Goal: Task Accomplishment & Management: Manage account settings

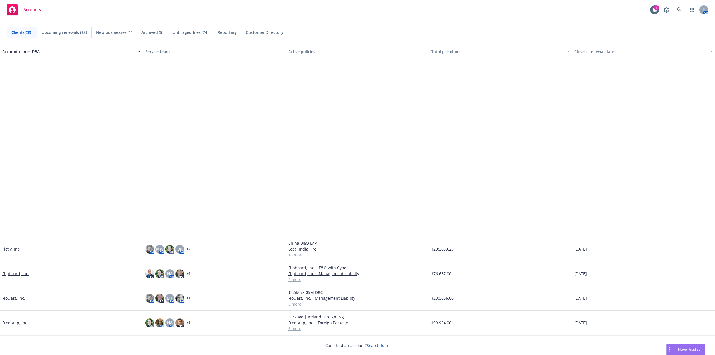
scroll to position [204, 0]
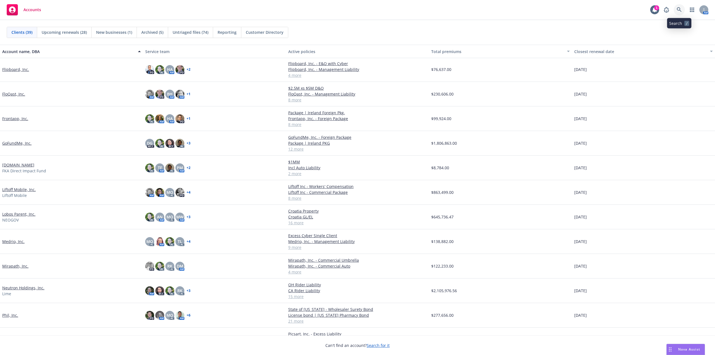
click at [682, 10] on link at bounding box center [679, 9] width 11 height 11
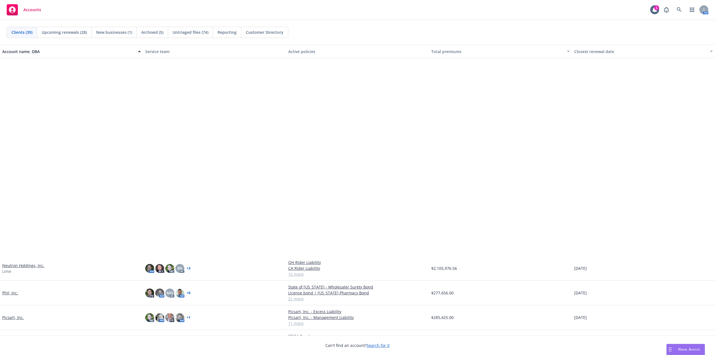
scroll to position [428, 0]
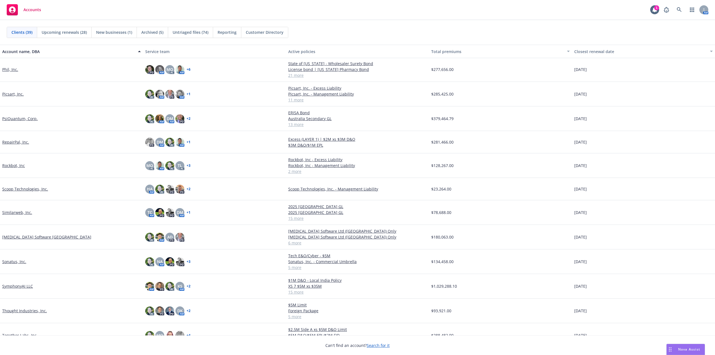
drag, startPoint x: 32, startPoint y: 119, endPoint x: 71, endPoint y: 63, distance: 68.4
click at [32, 119] on link "PsiQuantum, Corp." at bounding box center [19, 119] width 35 height 6
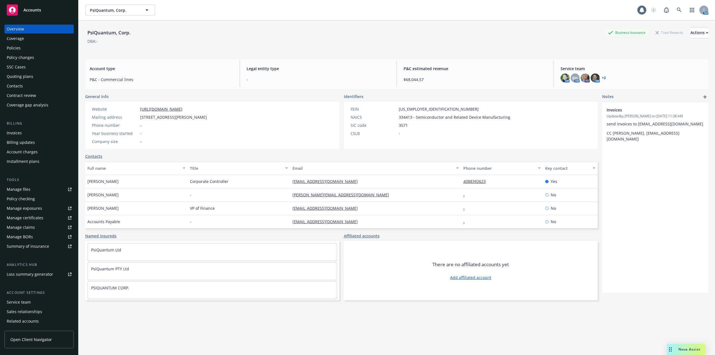
click at [21, 48] on div "Policies" at bounding box center [39, 48] width 65 height 9
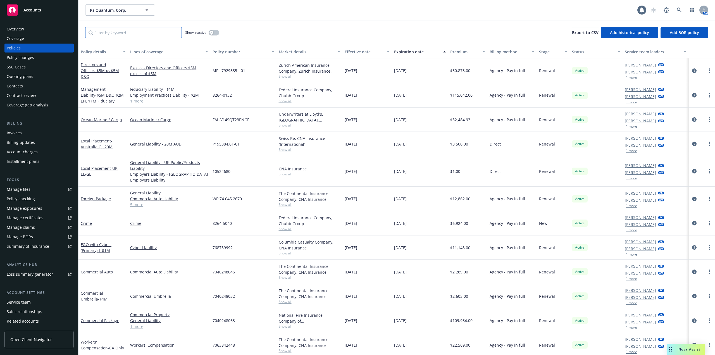
click at [129, 32] on input "Filter by keyword..." at bounding box center [133, 32] width 97 height 11
type input "UK"
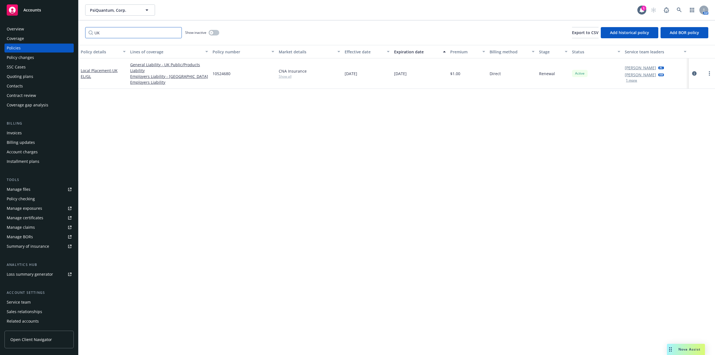
click at [176, 33] on input "UK" at bounding box center [133, 32] width 97 height 11
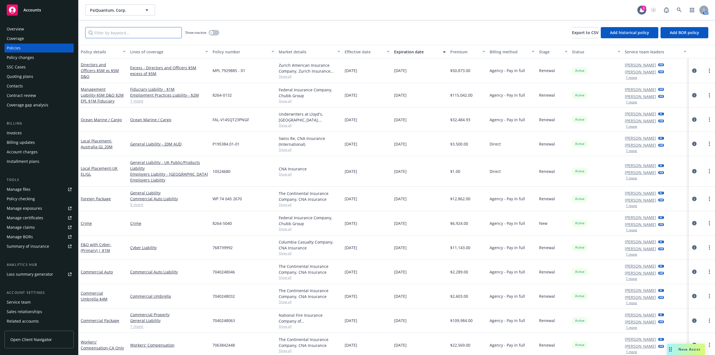
click at [146, 32] on input "Filter by keyword..." at bounding box center [133, 32] width 97 height 11
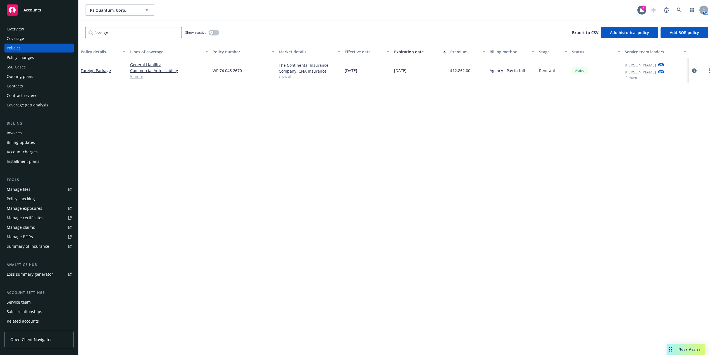
type input "Foreign"
click at [140, 77] on link "5 more" at bounding box center [169, 77] width 78 height 6
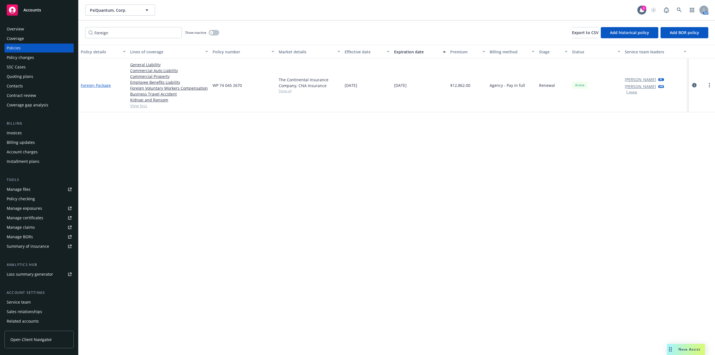
click at [104, 85] on link "Foreign Package" at bounding box center [96, 85] width 30 height 5
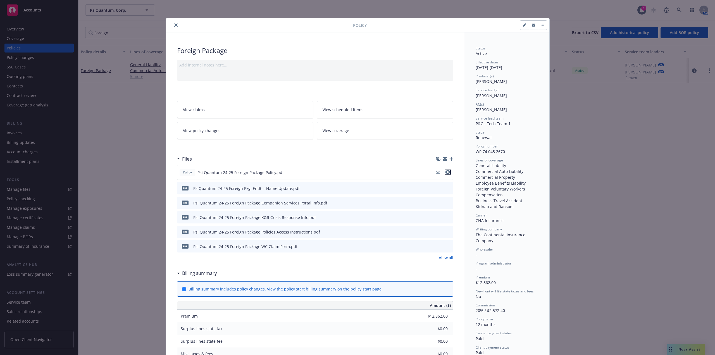
click at [447, 173] on icon "preview file" at bounding box center [447, 172] width 5 height 4
click at [175, 26] on icon "close" at bounding box center [175, 24] width 3 height 3
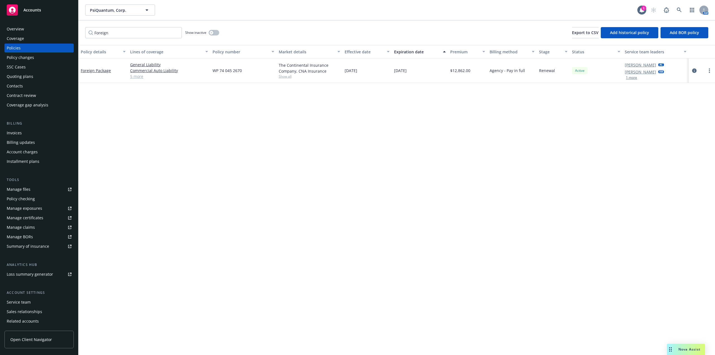
click at [139, 78] on link "5 more" at bounding box center [169, 77] width 78 height 6
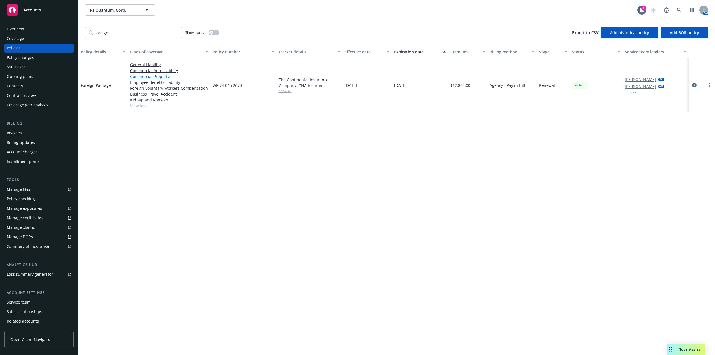
click at [154, 75] on link "Commercial Property" at bounding box center [169, 77] width 78 height 6
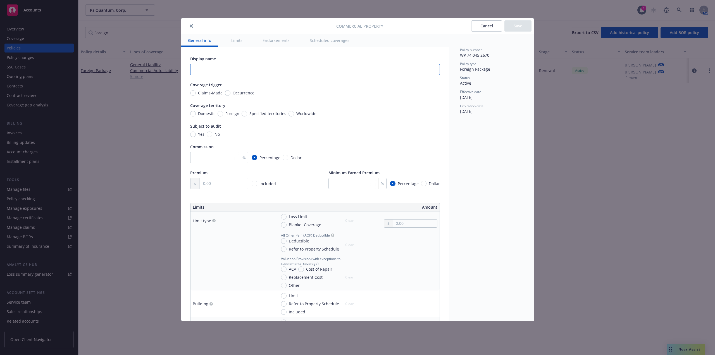
click at [246, 66] on input "text" at bounding box center [315, 69] width 250 height 11
type input "Foreign Property"
click at [226, 92] on input "Occurrence" at bounding box center [228, 93] width 6 height 6
radio input "true"
click at [219, 113] on input "Foreign" at bounding box center [221, 114] width 6 height 6
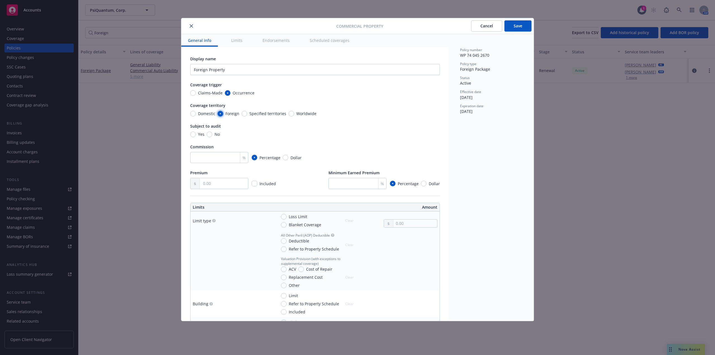
radio input "true"
click at [207, 135] on input "No" at bounding box center [210, 135] width 6 height 6
radio input "true"
click at [387, 118] on div "Display name Foreign Property Coverage trigger Claims-Made Occurrence Coverage …" at bounding box center [315, 122] width 250 height 133
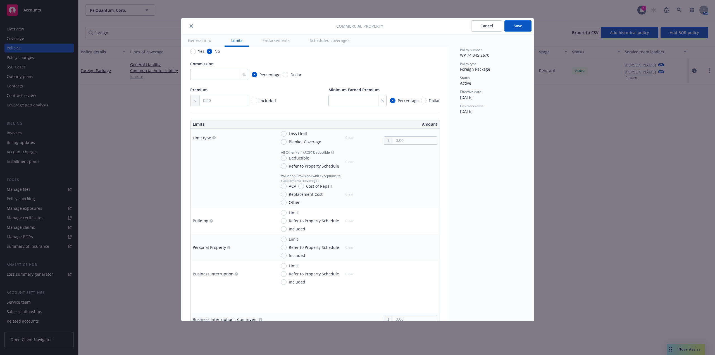
scroll to position [84, 0]
click at [284, 165] on input "Refer to Property Schedule" at bounding box center [284, 166] width 6 height 6
radio input "true"
click at [283, 193] on input "Replacement Cost" at bounding box center [284, 194] width 6 height 6
radio input "true"
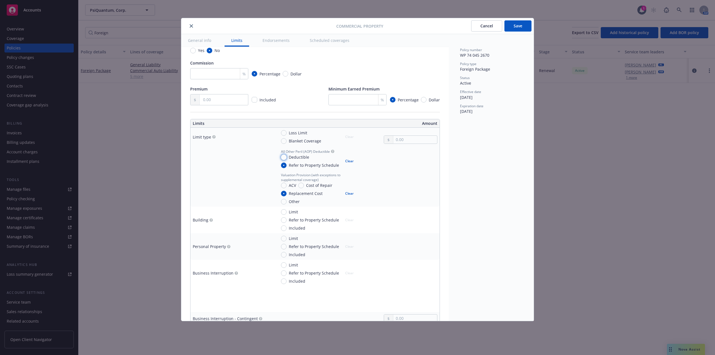
click at [284, 157] on input "Deductible" at bounding box center [284, 158] width 6 height 6
click at [347, 161] on button "Clear" at bounding box center [349, 161] width 15 height 8
radio input "false"
click at [347, 193] on button "Clear" at bounding box center [349, 194] width 15 height 8
radio input "false"
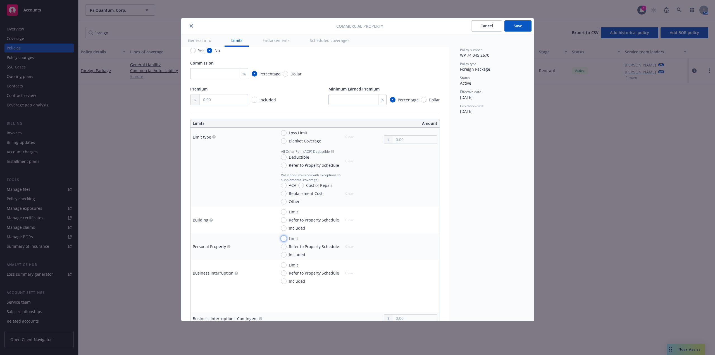
drag, startPoint x: 283, startPoint y: 238, endPoint x: 364, endPoint y: 248, distance: 81.4
click at [284, 239] on input "Limit" at bounding box center [284, 239] width 6 height 6
radio input "true"
click at [392, 249] on div at bounding box center [411, 253] width 54 height 8
click at [408, 256] on input "text" at bounding box center [416, 254] width 44 height 8
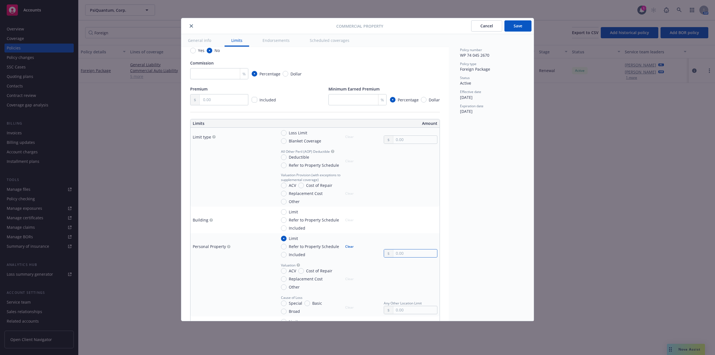
paste input "13,500,000.00"
type input "13,500,000.00"
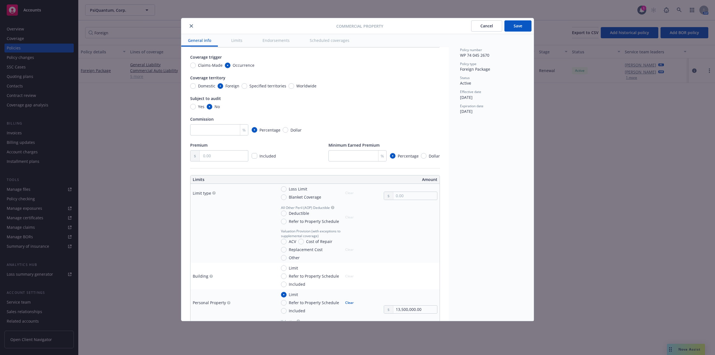
scroll to position [0, 0]
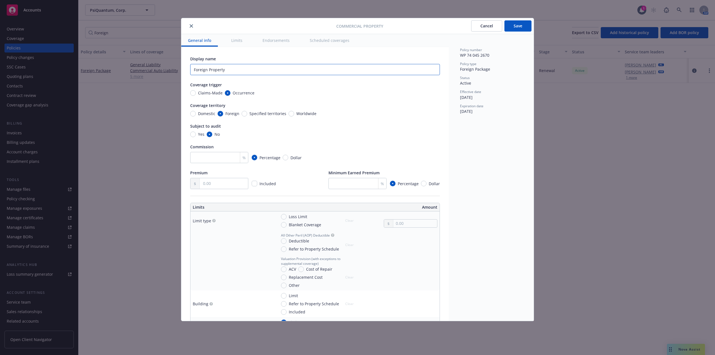
click at [235, 71] on input "Foreign Property" at bounding box center [315, 69] width 250 height 11
click at [224, 71] on input "Foreign Property(UK)" at bounding box center [315, 69] width 250 height 11
click at [238, 70] on input "Foreign Property (UK)" at bounding box center [315, 69] width 250 height 11
type input "Foreign Property (UK)"
click at [203, 181] on input "text" at bounding box center [224, 183] width 48 height 11
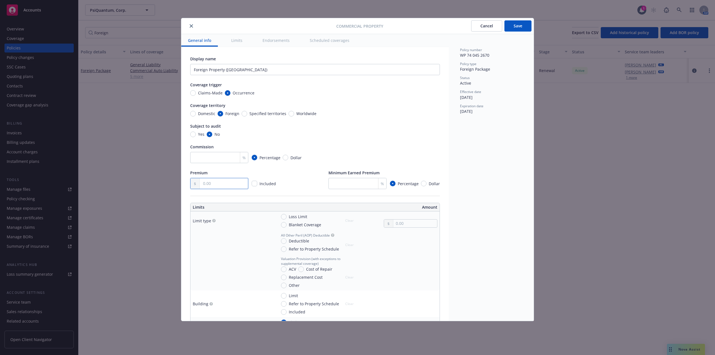
paste input "10,922.00"
type input "10,922.00"
click at [499, 186] on div "Policy number WP 74 045 2670 Policy type Foreign Package Status Active Effectiv…" at bounding box center [491, 177] width 85 height 287
click at [210, 155] on input "number" at bounding box center [219, 157] width 58 height 11
type input "15"
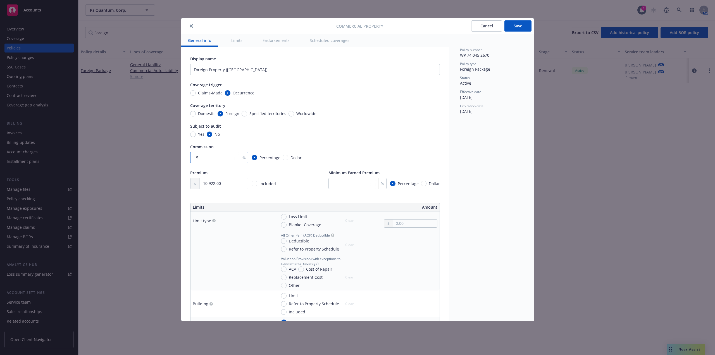
drag, startPoint x: 227, startPoint y: 159, endPoint x: 168, endPoint y: 159, distance: 59.5
click at [168, 159] on div "Commercial Property Cancel Save General info Limits Endorsements Scheduled cove…" at bounding box center [357, 177] width 715 height 355
click at [487, 182] on div "Policy number WP 74 045 2670 Policy type Foreign Package Status Active Effectiv…" at bounding box center [491, 177] width 85 height 287
click at [243, 114] on input "Specified territories" at bounding box center [245, 114] width 6 height 6
radio input "true"
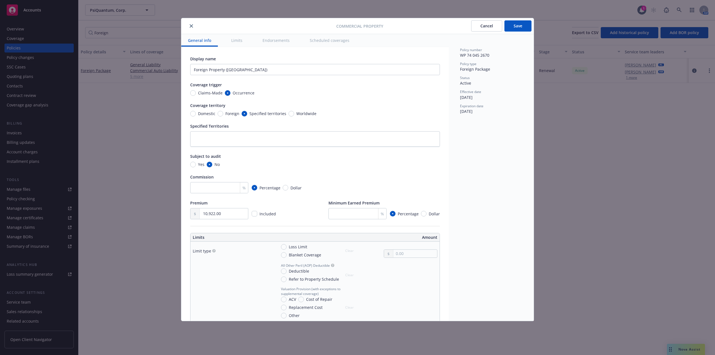
click at [223, 112] on span "Foreign" at bounding box center [231, 114] width 16 height 6
click at [223, 112] on input "Foreign" at bounding box center [221, 114] width 6 height 6
radio input "true"
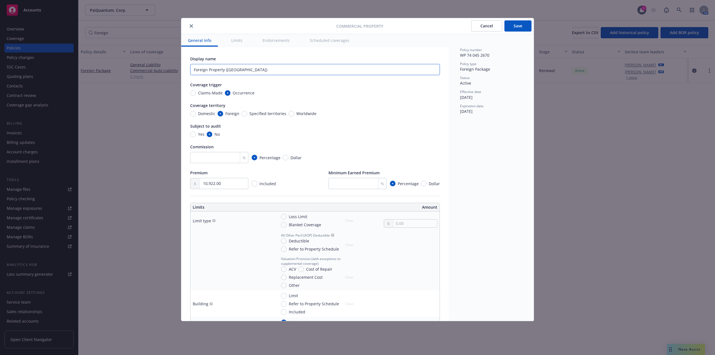
drag, startPoint x: 253, startPoint y: 69, endPoint x: 225, endPoint y: 73, distance: 28.2
click at [225, 73] on input "Foreign Property (UK)" at bounding box center [315, 69] width 250 height 11
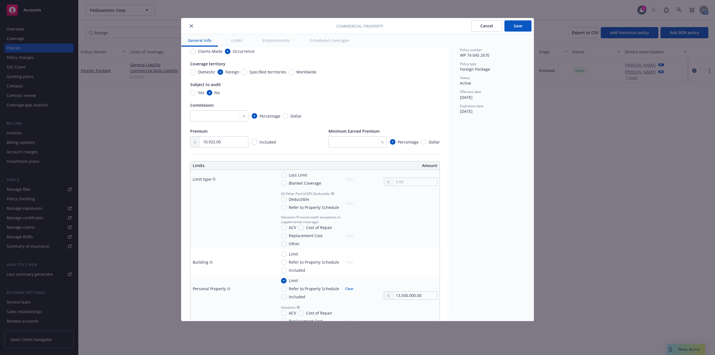
scroll to position [56, 0]
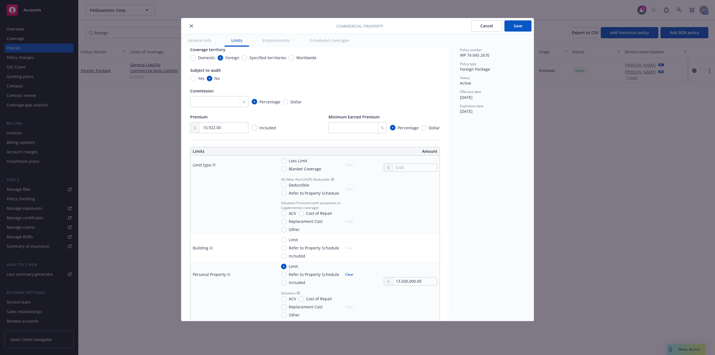
type input "Foreign Property"
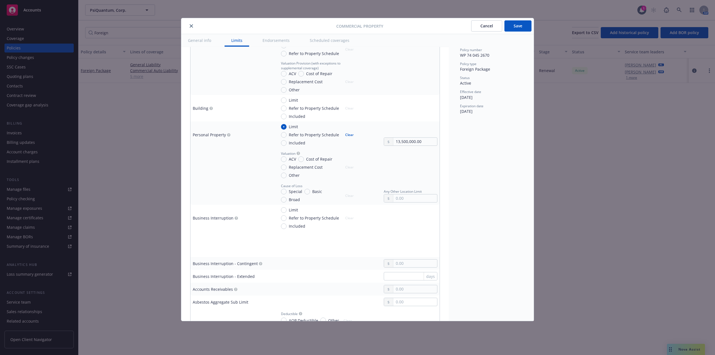
scroll to position [252, 0]
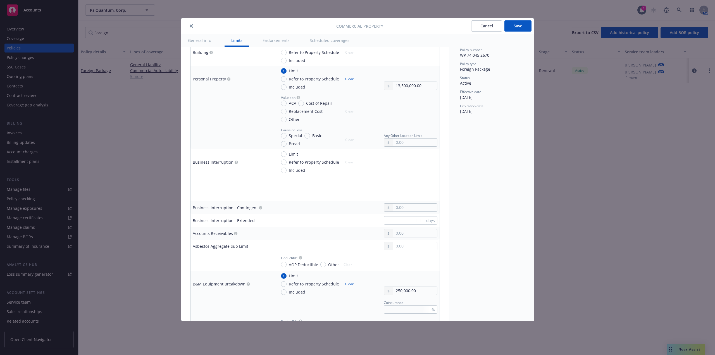
click at [475, 226] on div "Policy number WP 74 045 2670 Policy type Foreign Package Status Active Effectiv…" at bounding box center [491, 177] width 85 height 287
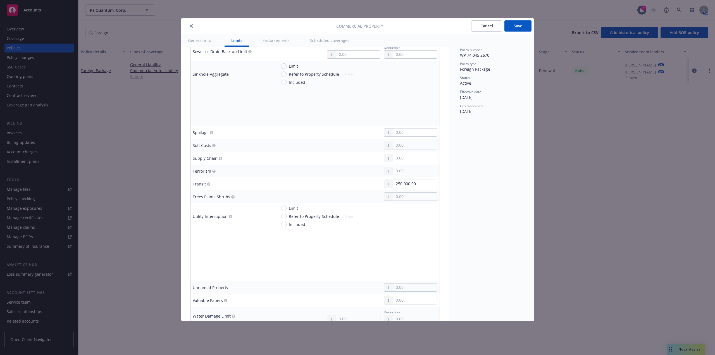
click at [481, 198] on div "Policy number WP 74 045 2670 Policy type Foreign Package Status Active Effectiv…" at bounding box center [491, 177] width 85 height 287
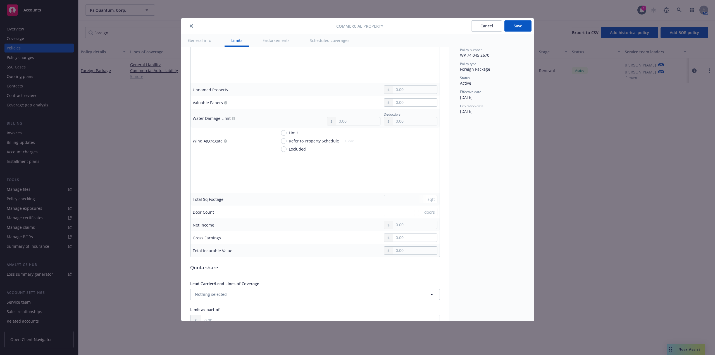
scroll to position [1545, 0]
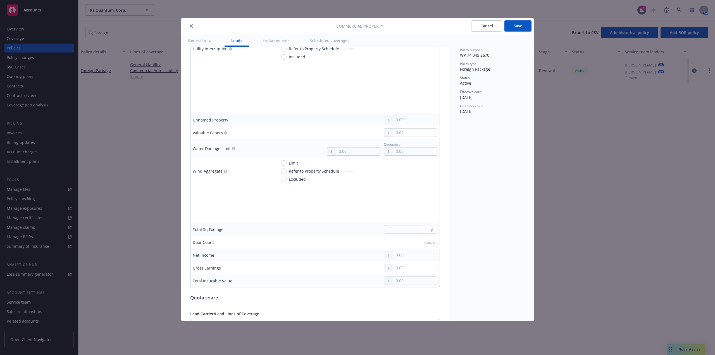
click at [499, 219] on div "Policy number WP 74 045 2670 Policy type Foreign Package Status Active Effectiv…" at bounding box center [491, 177] width 85 height 287
click at [462, 243] on div "Policy number WP 74 045 2670 Policy type Foreign Package Status Active Effectiv…" at bounding box center [491, 177] width 85 height 287
click at [515, 29] on button "Save" at bounding box center [518, 25] width 27 height 11
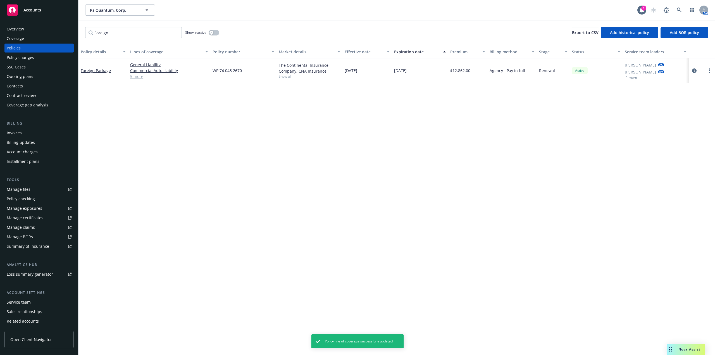
click at [136, 76] on link "5 more" at bounding box center [169, 77] width 78 height 6
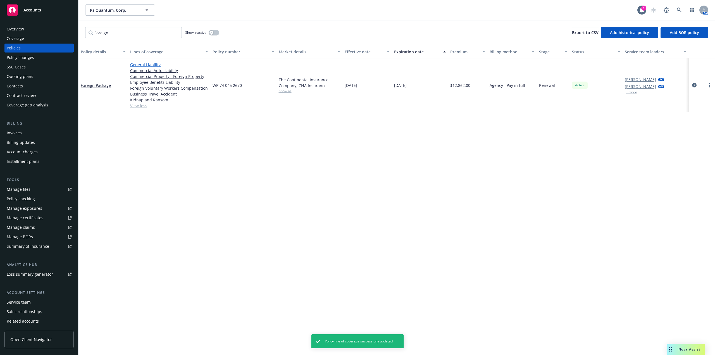
click at [149, 65] on link "General Liability" at bounding box center [169, 65] width 78 height 6
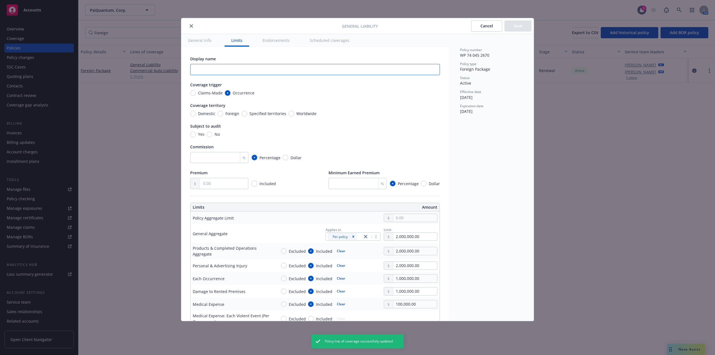
click at [229, 68] on input "text" at bounding box center [315, 69] width 250 height 11
type input "Foreign GEL"
click at [222, 112] on input "Foreign" at bounding box center [221, 114] width 6 height 6
radio input "true"
click at [513, 27] on button "Save" at bounding box center [518, 25] width 27 height 11
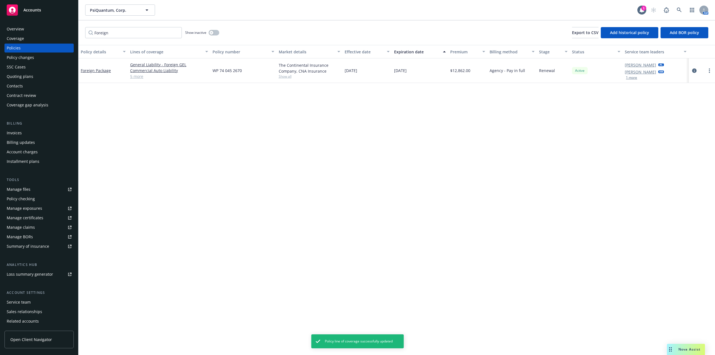
click at [153, 71] on link "Commercial Auto Liability" at bounding box center [169, 71] width 78 height 6
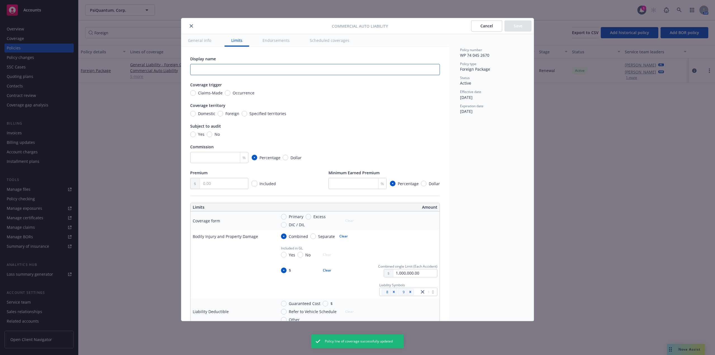
click at [260, 73] on input "text" at bounding box center [315, 69] width 250 height 11
type input "Foreign Auto DIC"
click at [226, 93] on input "Occurrence" at bounding box center [228, 93] width 6 height 6
radio input "true"
click at [222, 115] on input "Foreign" at bounding box center [221, 114] width 6 height 6
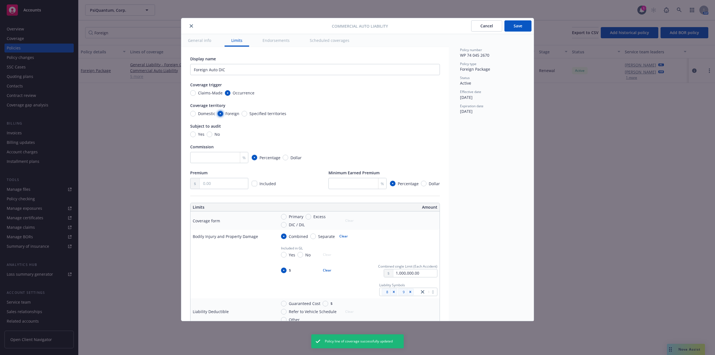
radio input "true"
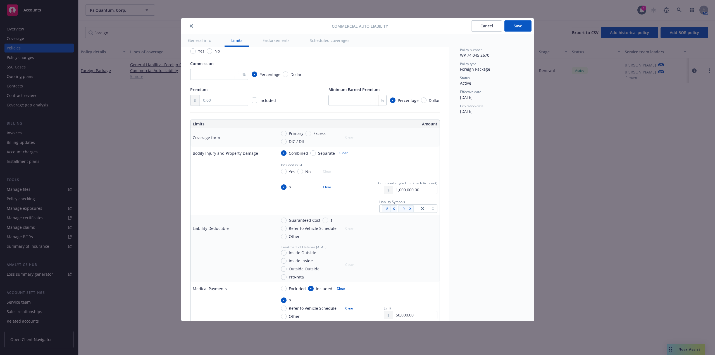
scroll to position [84, 0]
click at [515, 29] on button "Save" at bounding box center [518, 25] width 27 height 11
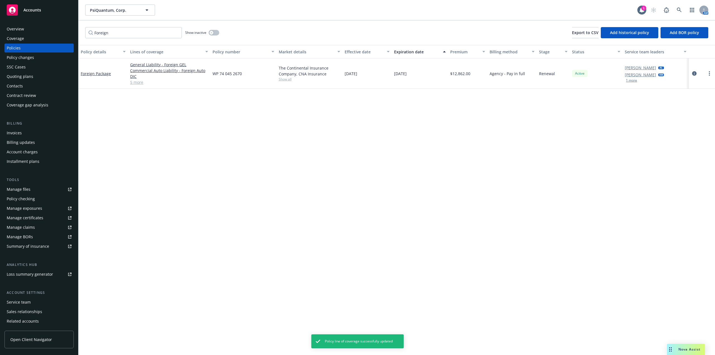
click at [139, 83] on link "5 more" at bounding box center [169, 82] width 78 height 6
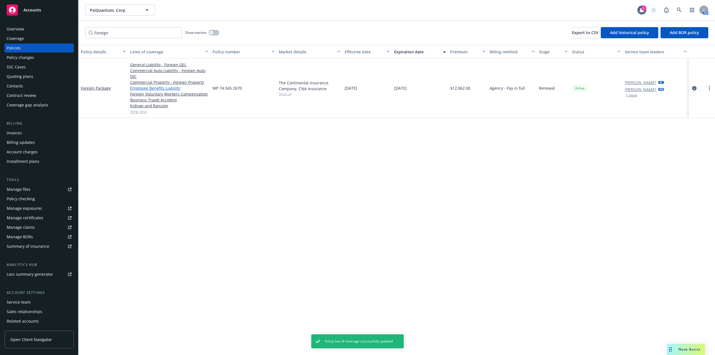
click at [170, 89] on link "Employee Benefits Liability" at bounding box center [169, 88] width 78 height 6
select select "LIMIT"
select select "EACH_EMPLOYEE"
select select "DEDUCTIBLE"
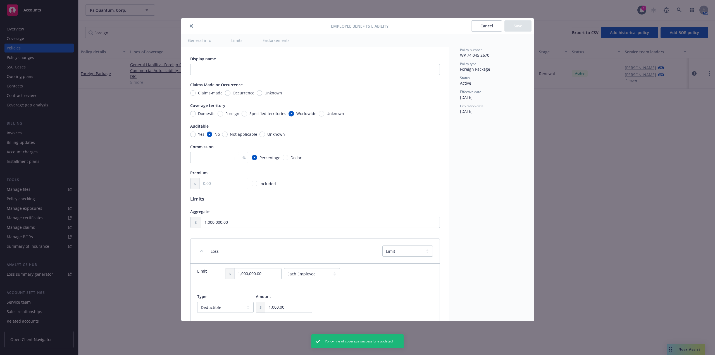
radio input "true"
click at [238, 70] on input "text" at bounding box center [315, 69] width 250 height 11
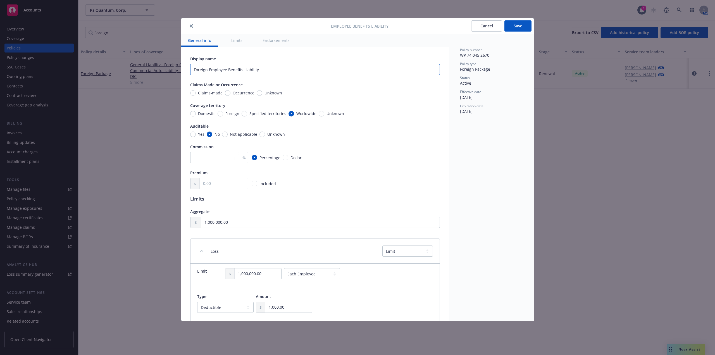
type input "Foreign Employee Benefits Liability"
click at [524, 25] on button "Save" at bounding box center [518, 25] width 27 height 11
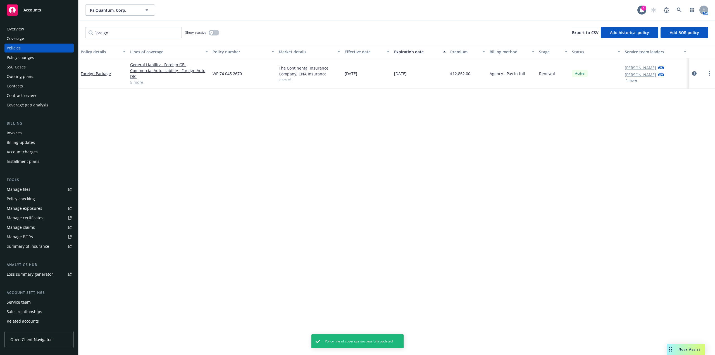
click at [137, 84] on link "5 more" at bounding box center [169, 82] width 78 height 6
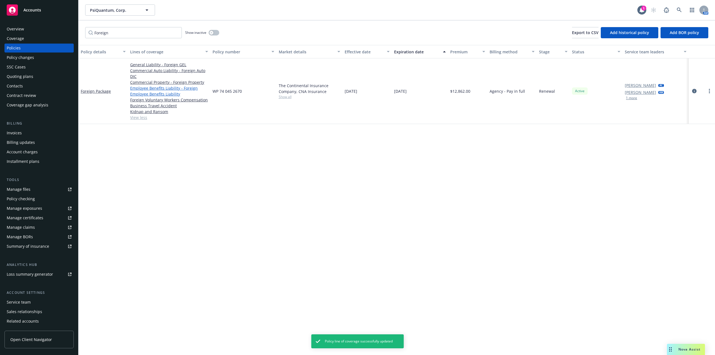
click at [168, 92] on link "Employee Benefits Liability - Foreign Employee Benefits Liability" at bounding box center [169, 91] width 78 height 12
select select "LIMIT"
select select "EACH_EMPLOYEE"
select select "DEDUCTIBLE"
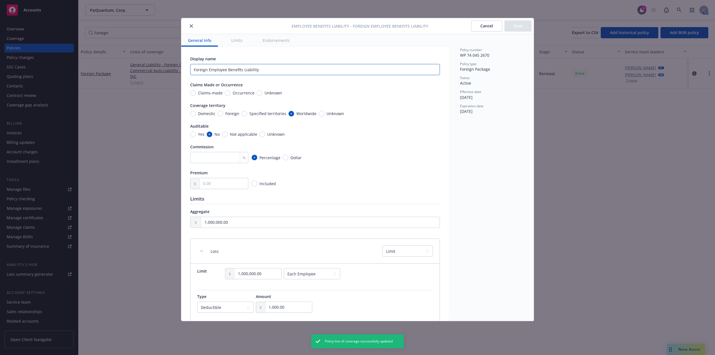
drag, startPoint x: 208, startPoint y: 70, endPoint x: 295, endPoint y: 70, distance: 87.5
click at [295, 70] on input "Foreign Employee Benefits Liability" at bounding box center [315, 69] width 250 height 11
type input "Foreign"
click at [524, 26] on button "Save" at bounding box center [518, 25] width 27 height 11
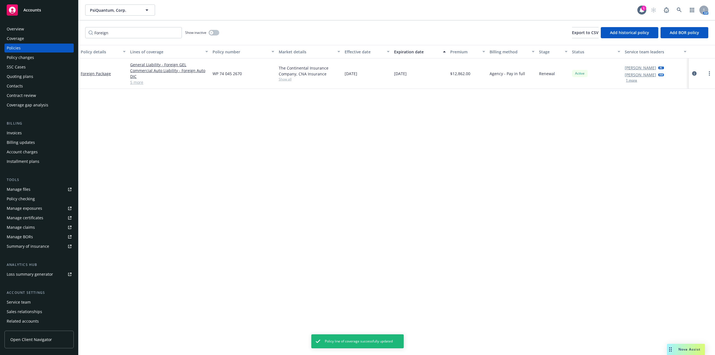
click at [143, 84] on link "5 more" at bounding box center [169, 82] width 78 height 6
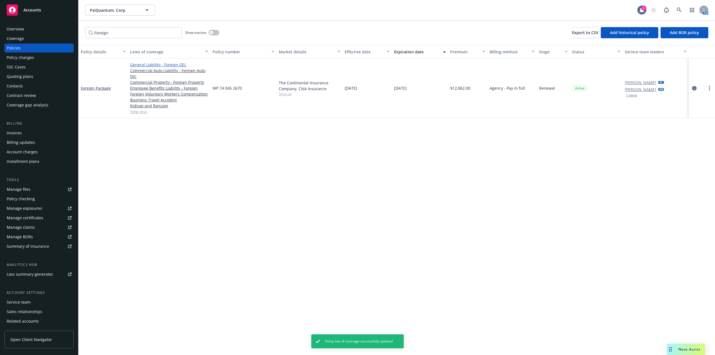
click at [166, 65] on link "General Liability - Foreign GEL" at bounding box center [169, 65] width 78 height 6
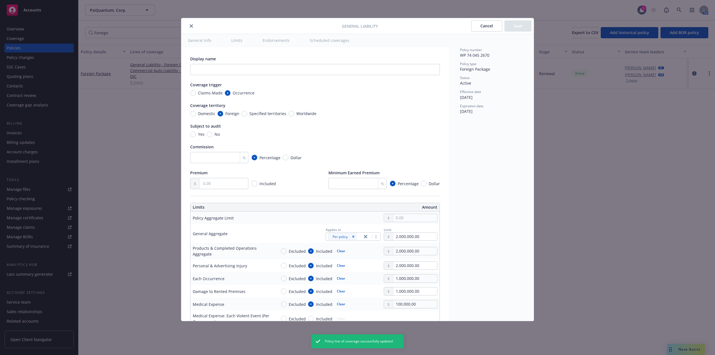
type input "Foreign GEL"
radio input "true"
click at [213, 71] on input "Foreign GEL" at bounding box center [315, 69] width 250 height 11
type input "Foreign GL"
click at [528, 29] on button "Save" at bounding box center [518, 25] width 27 height 11
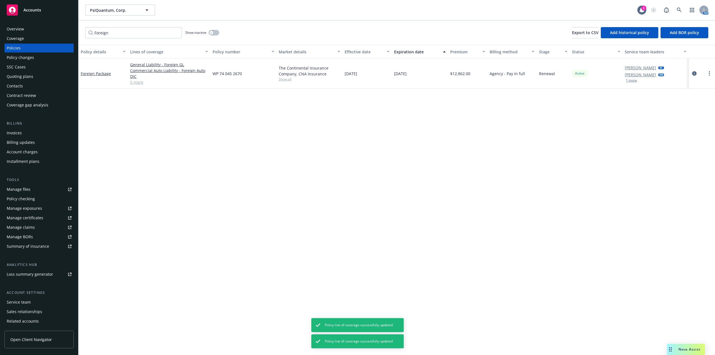
click at [143, 83] on link "5 more" at bounding box center [169, 82] width 78 height 6
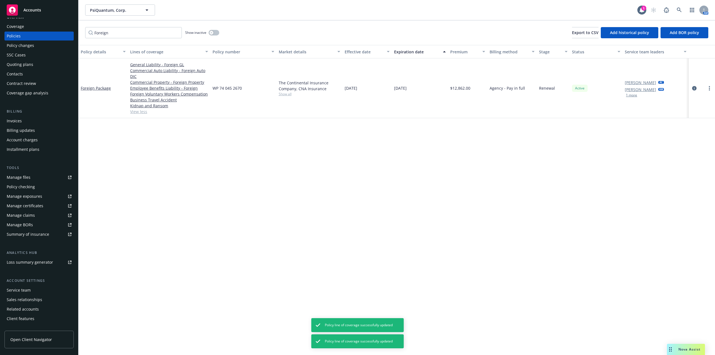
scroll to position [18, 0]
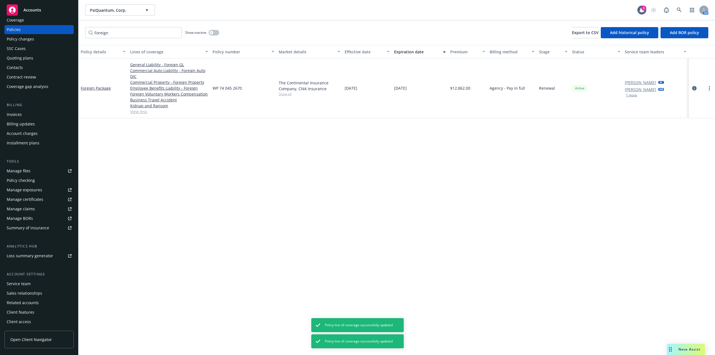
click at [67, 227] on link "Summary of insurance" at bounding box center [38, 228] width 69 height 9
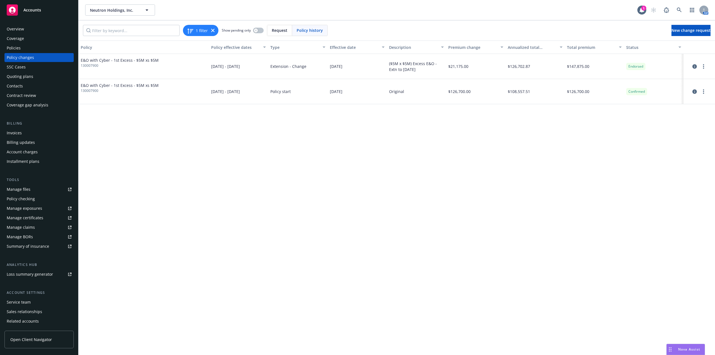
click at [381, 191] on div "Policy Policy effective dates Type Effective date Description Premium change An…" at bounding box center [397, 198] width 637 height 315
click at [126, 10] on span "Neutron Holdings, Inc." at bounding box center [114, 10] width 48 height 6
type input "similar"
click at [121, 24] on div "Similarweb, Inc." at bounding box center [105, 26] width 33 height 8
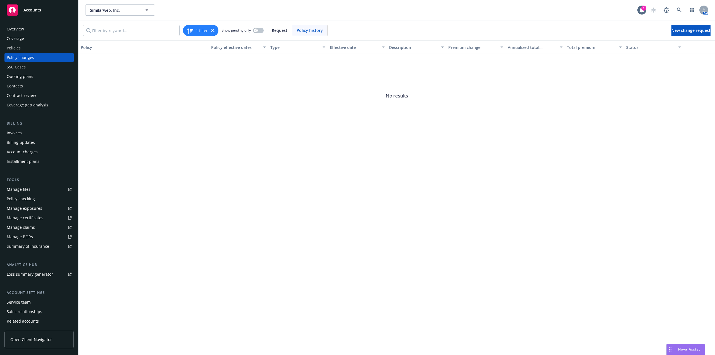
click at [29, 51] on div "Policies" at bounding box center [39, 48] width 65 height 9
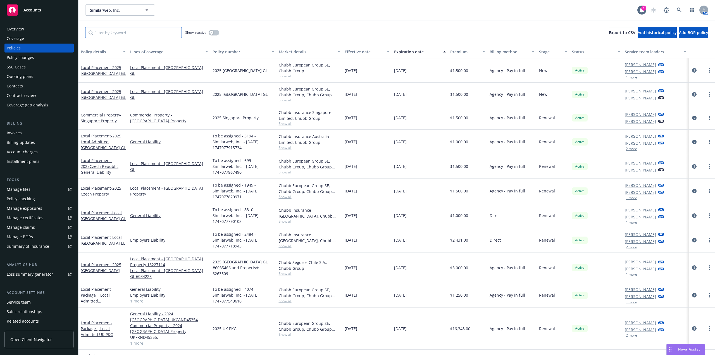
click at [138, 32] on input "Filter by keyword..." at bounding box center [133, 32] width 97 height 11
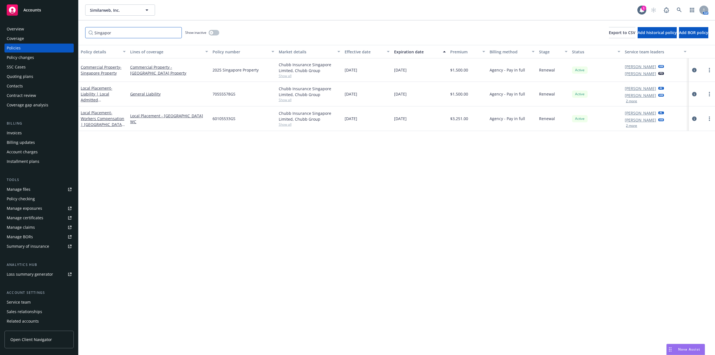
type input "Singapor"
click at [98, 118] on span "- Workers Compensation | Singapore Work Injury Comp" at bounding box center [103, 121] width 44 height 23
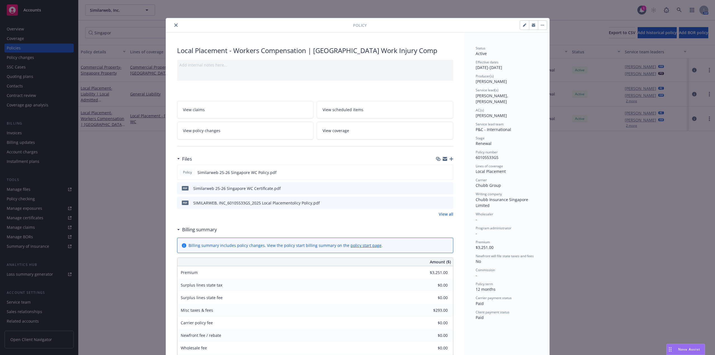
click at [438, 189] on icon "download file" at bounding box center [439, 188] width 4 height 4
click at [174, 24] on icon "close" at bounding box center [175, 24] width 3 height 3
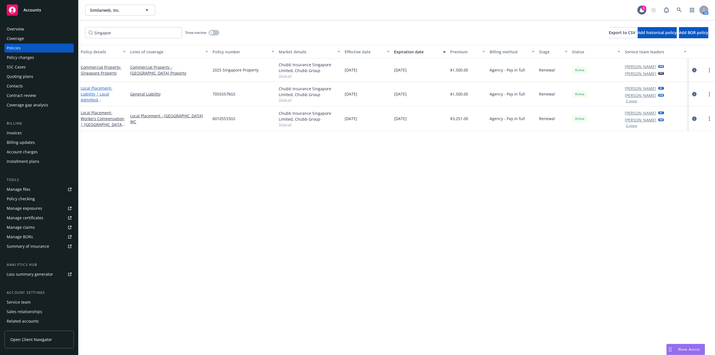
click at [99, 101] on span "- Liability | Local Admitted [GEOGRAPHIC_DATA] GL" at bounding box center [103, 97] width 45 height 23
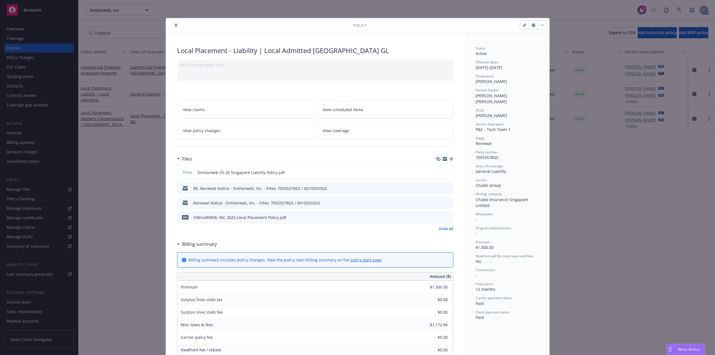
click at [174, 26] on icon "close" at bounding box center [175, 24] width 3 height 3
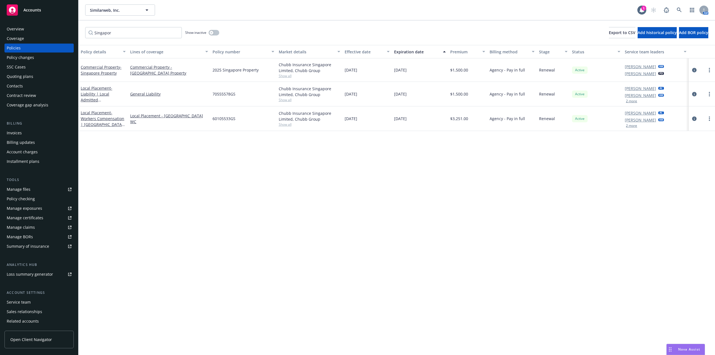
click at [98, 73] on span "- Singapore Property" at bounding box center [101, 70] width 41 height 11
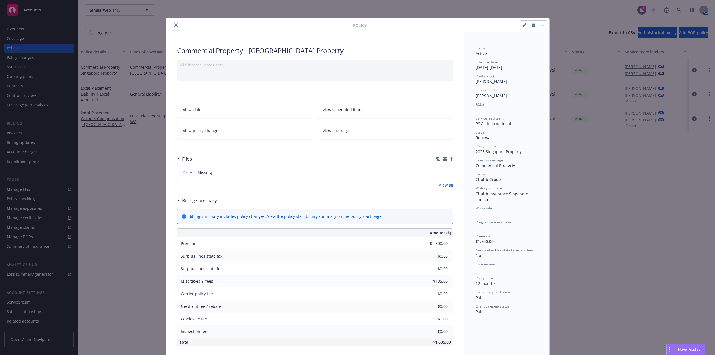
click at [174, 25] on icon "close" at bounding box center [175, 24] width 3 height 3
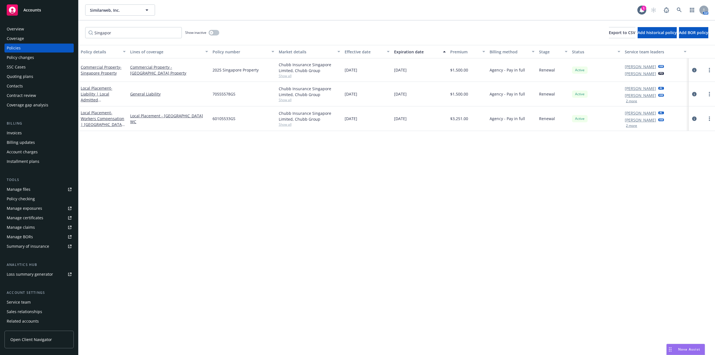
click at [29, 87] on div "Contacts" at bounding box center [39, 86] width 65 height 9
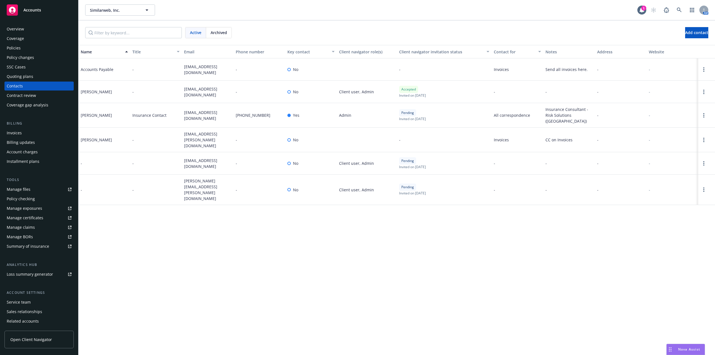
click at [41, 44] on div "Policies" at bounding box center [39, 48] width 65 height 9
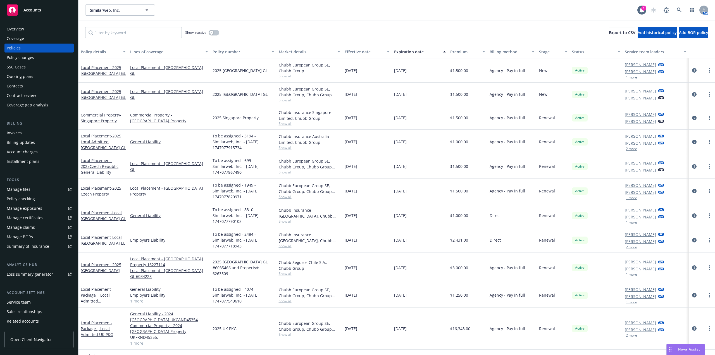
drag, startPoint x: 365, startPoint y: 26, endPoint x: 357, endPoint y: 27, distance: 8.1
click at [365, 26] on div "Show inactive Export to CSV Add historical policy Add BOR policy" at bounding box center [397, 32] width 637 height 25
click at [114, 36] on input "Filter by keyword..." at bounding box center [133, 32] width 97 height 11
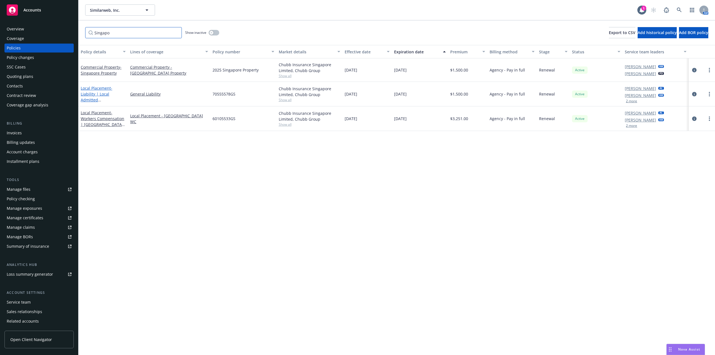
type input "Singapo"
click at [113, 101] on span "- Liability | Local Admitted [GEOGRAPHIC_DATA] GL" at bounding box center [103, 97] width 45 height 23
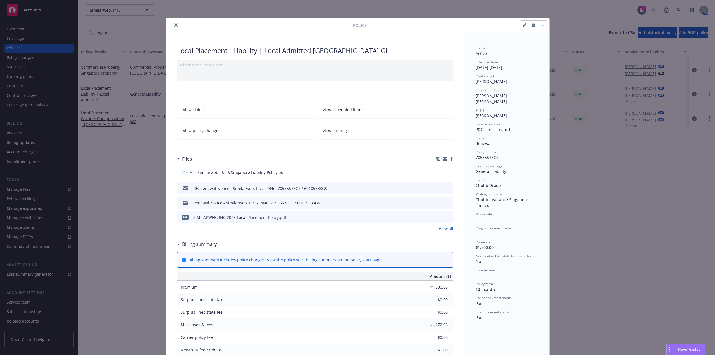
scroll to position [17, 0]
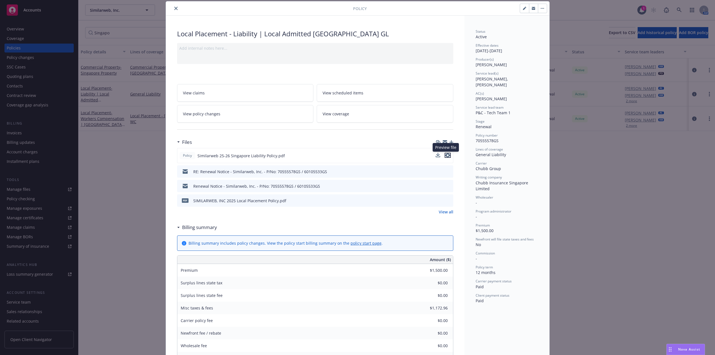
click at [447, 156] on icon "preview file" at bounding box center [447, 155] width 5 height 4
click at [446, 211] on link "View all" at bounding box center [446, 212] width 15 height 6
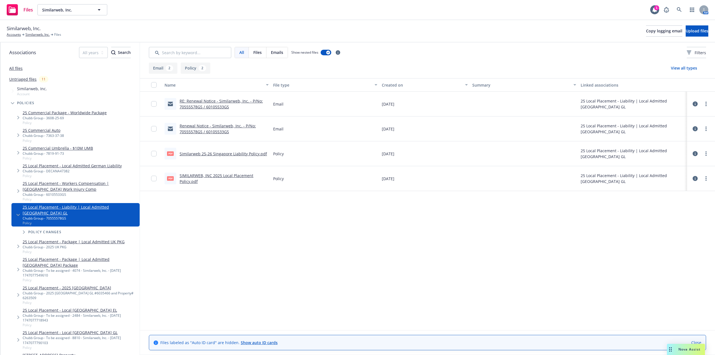
click at [236, 125] on link "Renewal Notice - Similarweb, Inc. - P/No: 70555578GS / 60105533GS" at bounding box center [218, 128] width 76 height 11
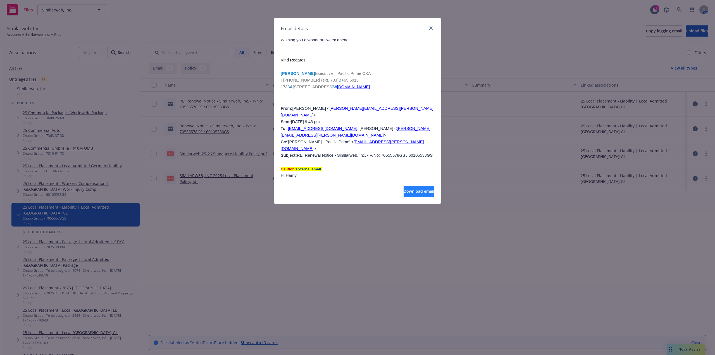
scroll to position [391, 0]
click at [413, 193] on span "Download email" at bounding box center [419, 191] width 31 height 5
click at [605, 62] on div "Email details Renewal Notice - Similarweb, Inc. - P/No: 70555578GS / 60105533GS…" at bounding box center [357, 177] width 715 height 355
click at [432, 29] on icon "close" at bounding box center [431, 28] width 3 height 3
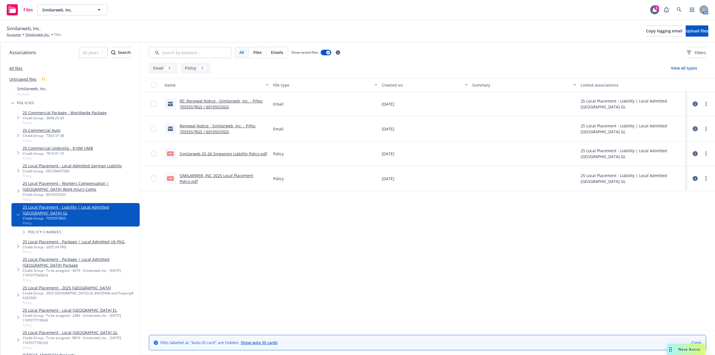
drag, startPoint x: 406, startPoint y: 13, endPoint x: 397, endPoint y: 13, distance: 9.8
click at [406, 13] on div "Files Similarweb, Inc. Similarweb, Inc. 1 AM" at bounding box center [357, 10] width 715 height 20
click at [25, 80] on link "Untriaged files" at bounding box center [22, 79] width 27 height 6
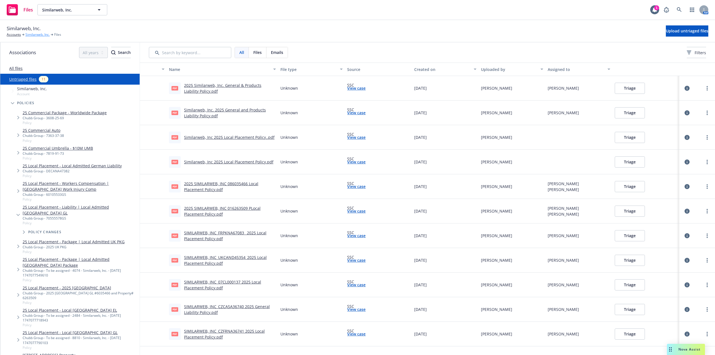
click at [39, 37] on link "Similarweb, Inc." at bounding box center [37, 34] width 24 height 5
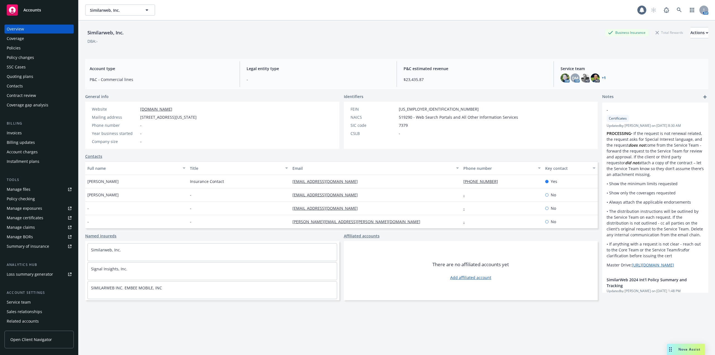
click at [23, 44] on div "Policies" at bounding box center [39, 48] width 65 height 9
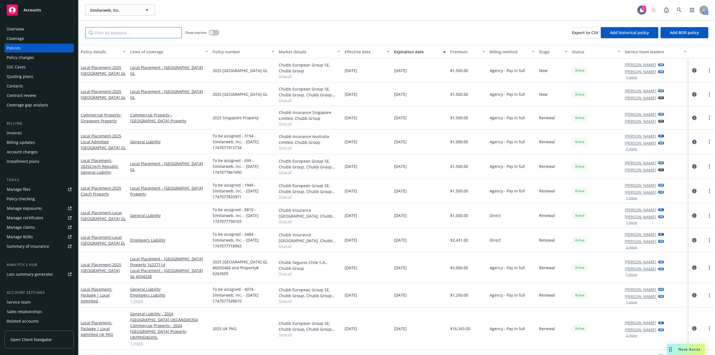
click at [142, 36] on input "Filter by keyword..." at bounding box center [133, 32] width 97 height 11
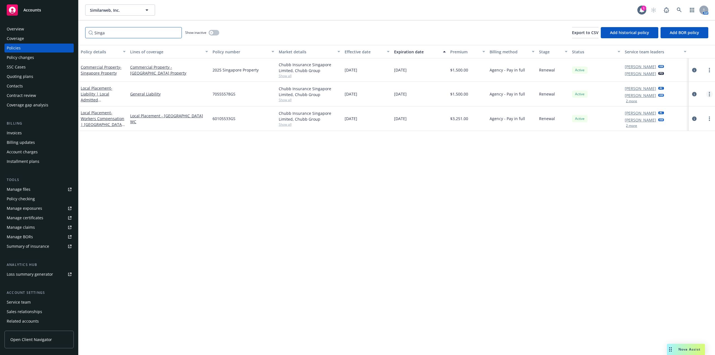
type input "Singa"
click at [710, 97] on link "more" at bounding box center [710, 94] width 7 height 7
click at [683, 173] on link "Copy logging email" at bounding box center [680, 172] width 66 height 11
click at [454, 18] on div "Similarweb, Inc. Similarweb, Inc. 1 AM" at bounding box center [397, 10] width 637 height 20
click at [95, 93] on span "- Liability | Local Admitted [GEOGRAPHIC_DATA] GL" at bounding box center [103, 97] width 45 height 23
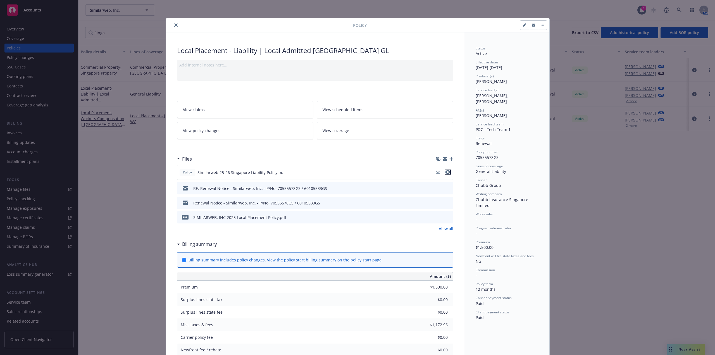
click at [447, 171] on icon "preview file" at bounding box center [447, 172] width 5 height 4
